Goal: Task Accomplishment & Management: Use online tool/utility

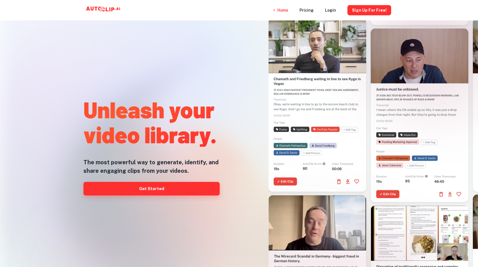
click at [162, 190] on link "Get Started" at bounding box center [151, 189] width 136 height 14
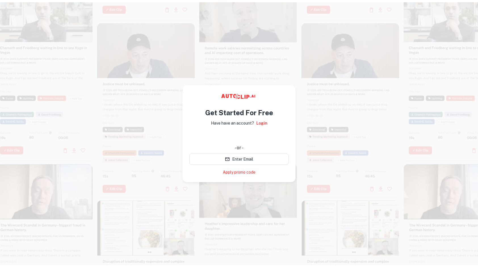
scroll to position [5, 0]
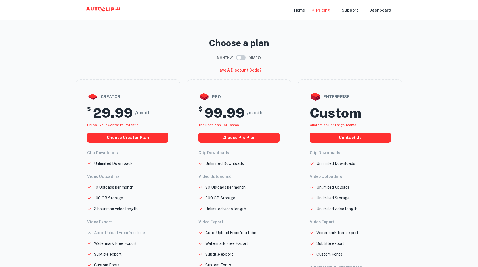
click at [100, 10] on icon at bounding box center [93, 9] width 15 height 4
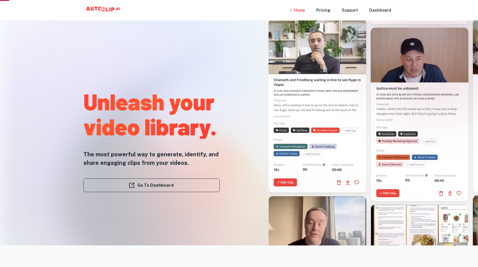
scroll to position [57, 0]
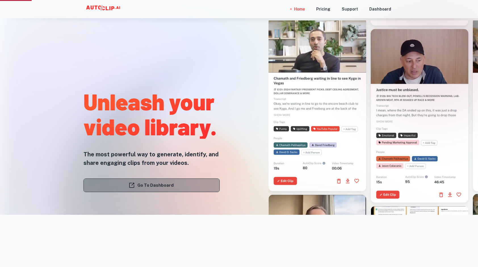
click at [186, 183] on link "Go To Dashboard" at bounding box center [151, 186] width 136 height 14
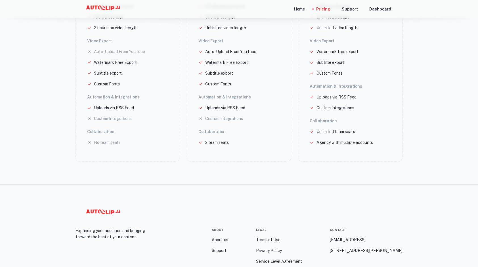
scroll to position [226, 0]
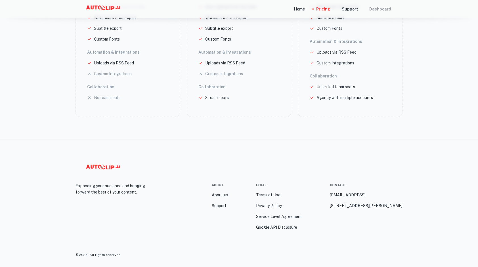
click at [374, 7] on div "Dashboard" at bounding box center [380, 9] width 22 height 18
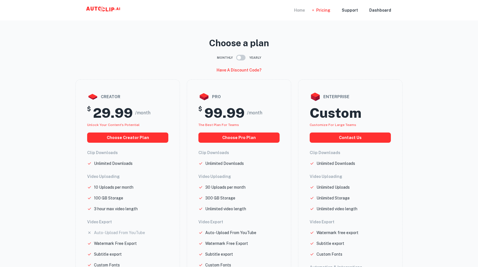
click at [300, 9] on div "Home" at bounding box center [299, 10] width 11 height 20
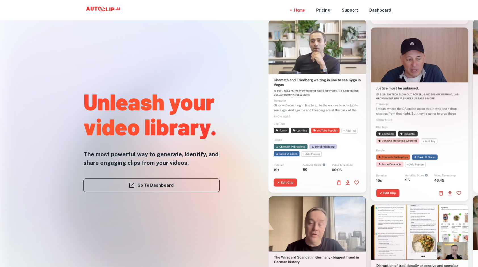
click at [321, 58] on video at bounding box center [318, 43] width 98 height 49
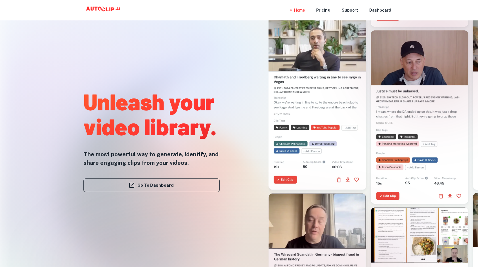
click at [443, 70] on div at bounding box center [433, 45] width 136 height 136
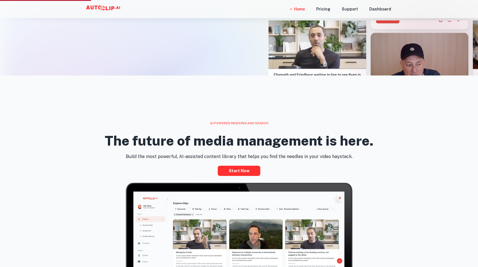
scroll to position [284, 0]
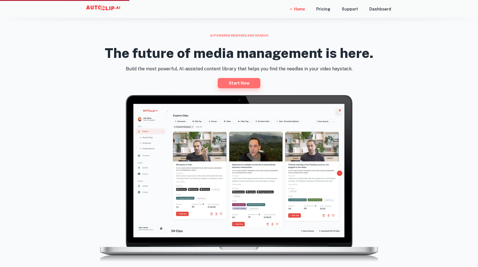
click at [244, 84] on link "Start now" at bounding box center [239, 83] width 43 height 10
